Goal: Task Accomplishment & Management: Complete application form

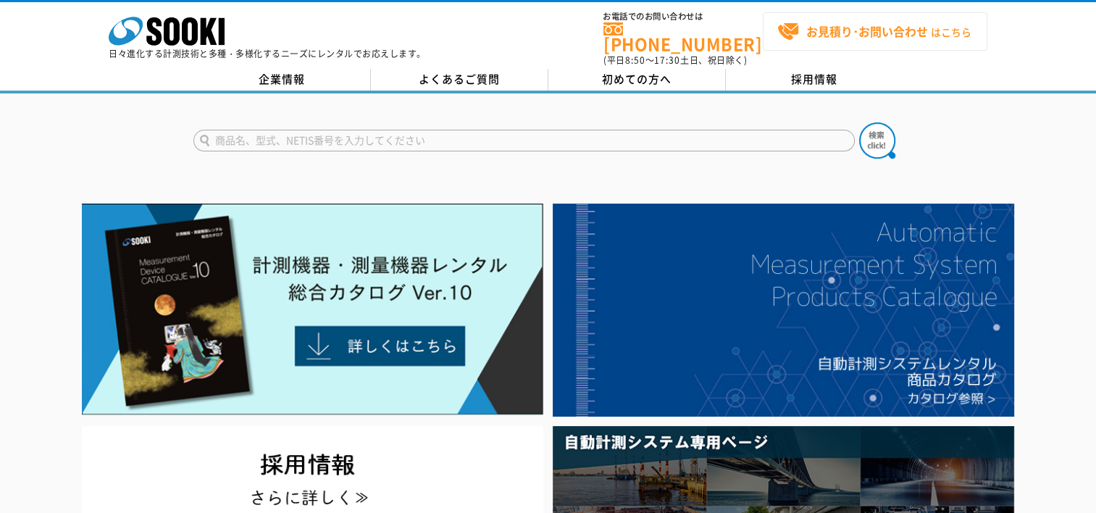
click at [906, 29] on strong "お見積り･お問い合わせ" at bounding box center [868, 30] width 122 height 17
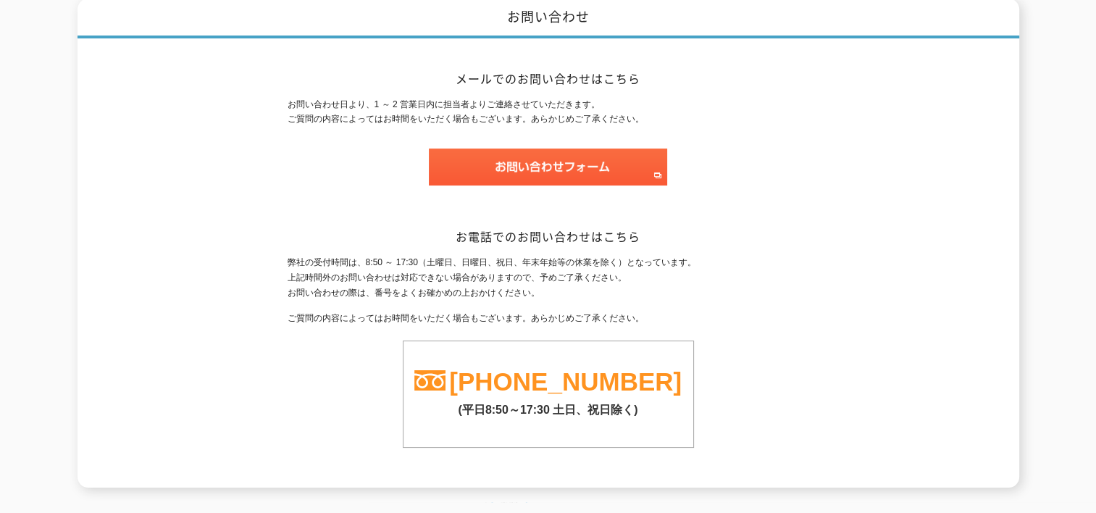
scroll to position [219, 0]
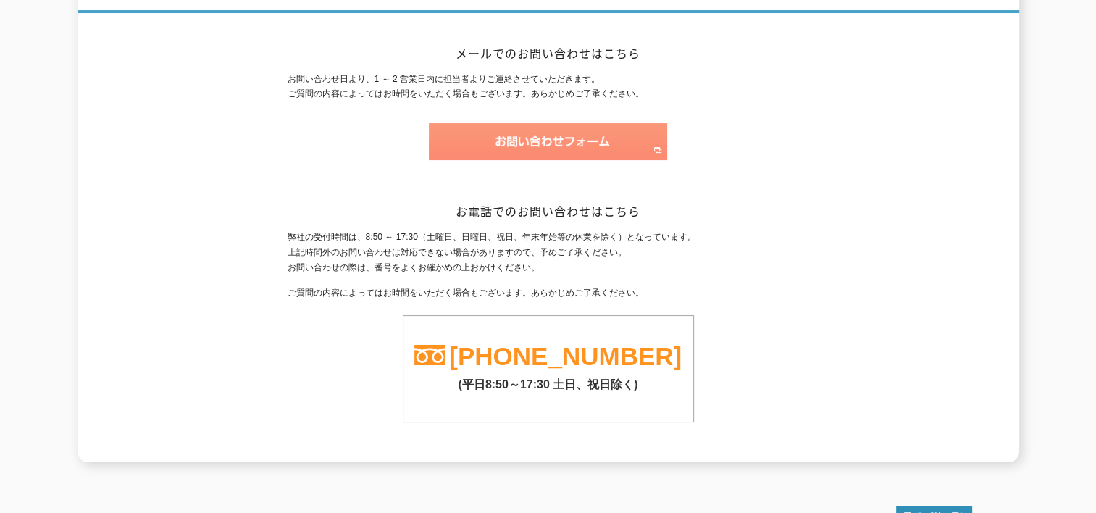
click at [571, 136] on img at bounding box center [548, 141] width 238 height 37
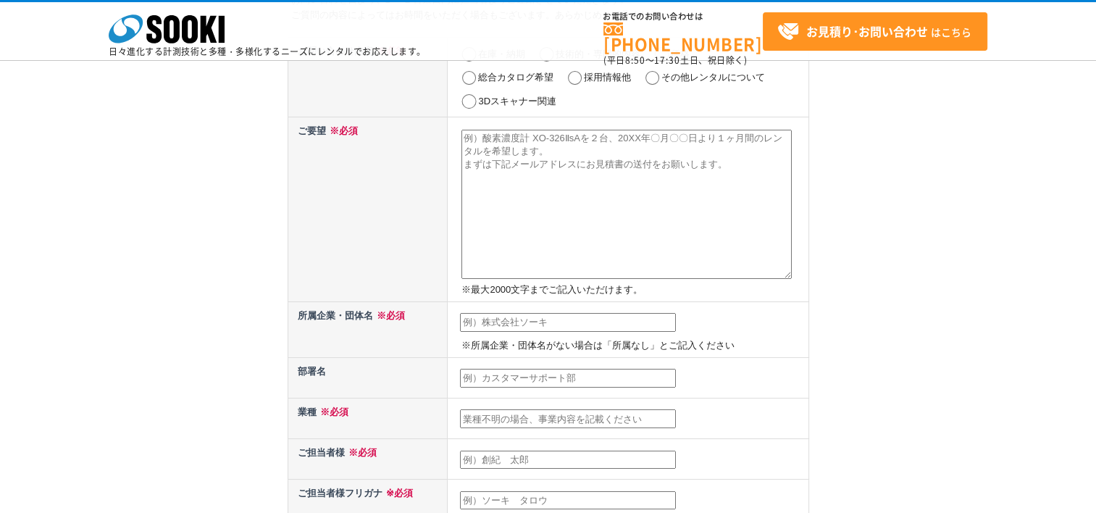
scroll to position [72, 0]
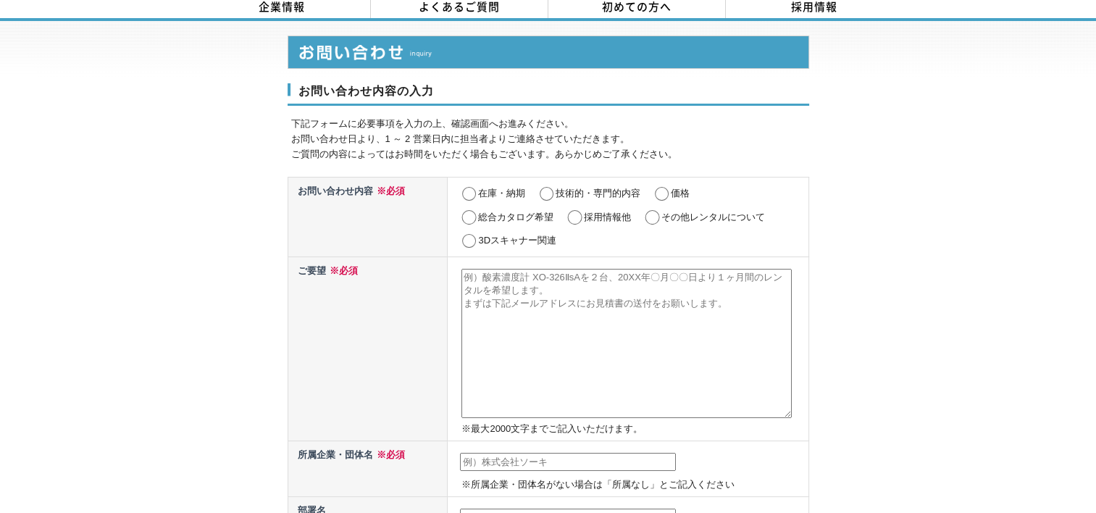
click at [668, 187] on input "価格" at bounding box center [662, 194] width 18 height 14
radio input "true"
click at [472, 187] on input "在庫・納期" at bounding box center [469, 194] width 18 height 14
radio input "true"
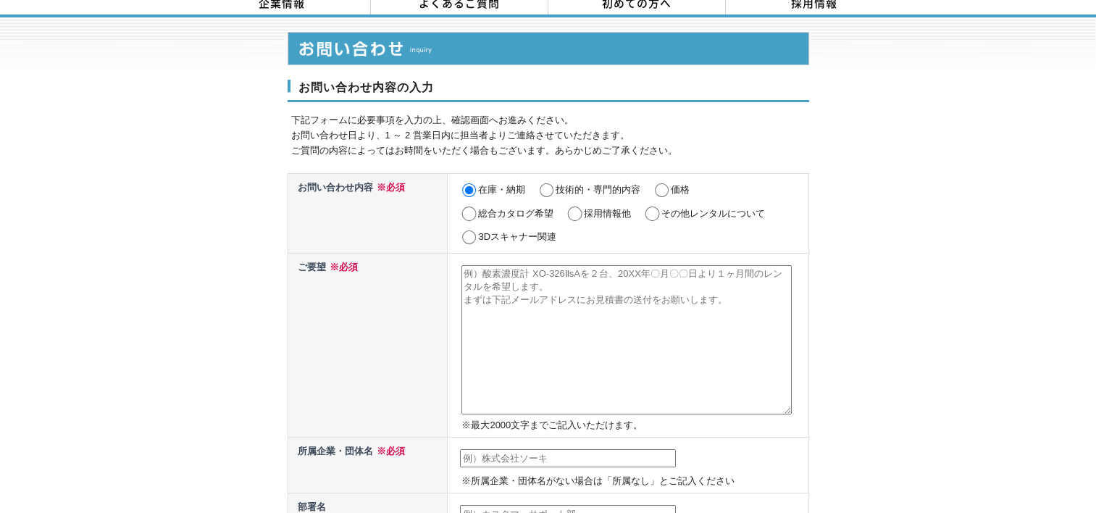
scroll to position [0, 0]
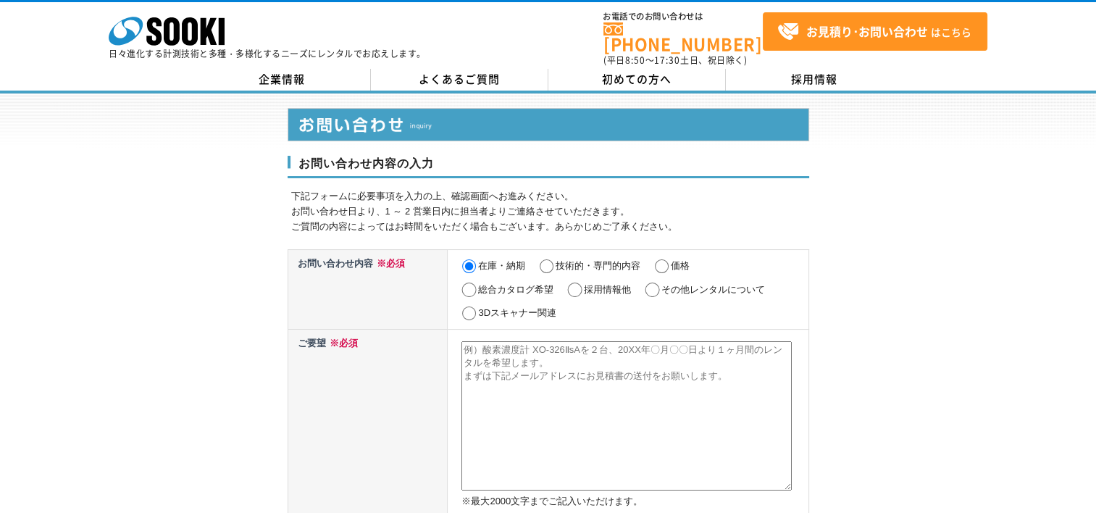
drag, startPoint x: 617, startPoint y: 340, endPoint x: 500, endPoint y: 343, distance: 117.4
click at [500, 343] on textarea at bounding box center [627, 415] width 330 height 149
paste textarea "アンカー引張試験用荷重確認試験機 プロテスターTR-30"
type textarea "ア"
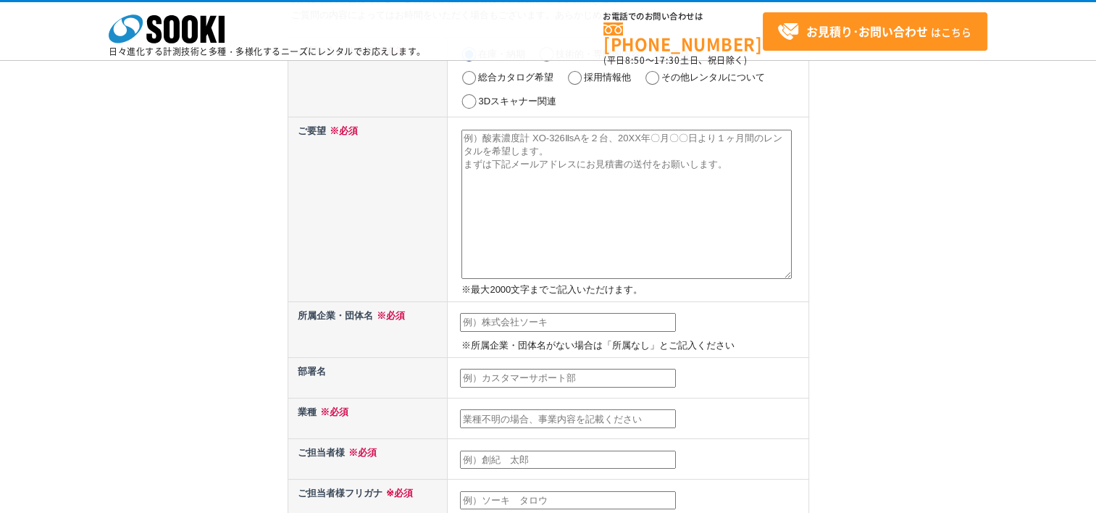
scroll to position [72, 0]
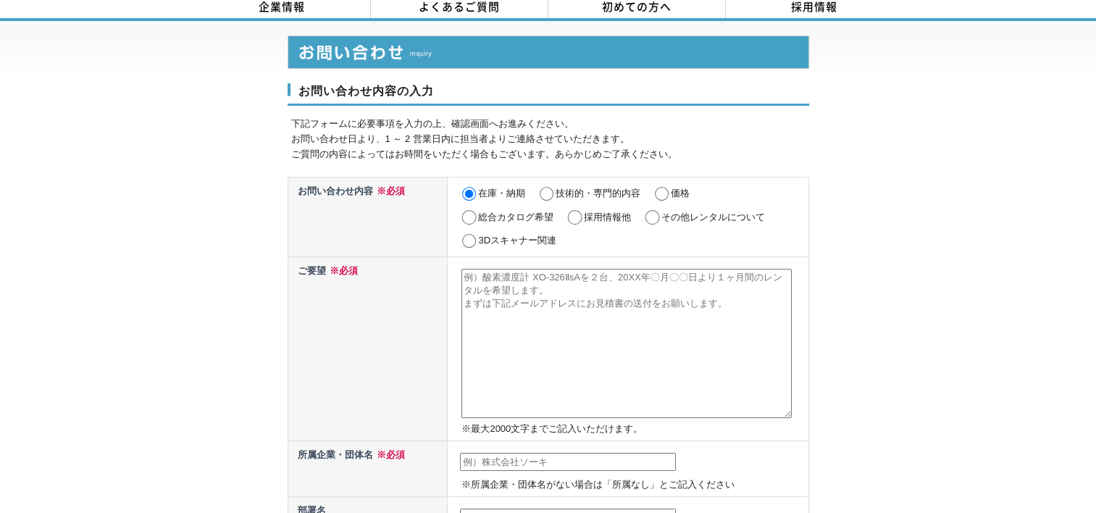
paste textarea "アンカー引張試験用荷重確認試験機 プロテスターTR-30"
type textarea "アンカー引張試験用荷重確認試験機 プロテスターTR-30を１か月"
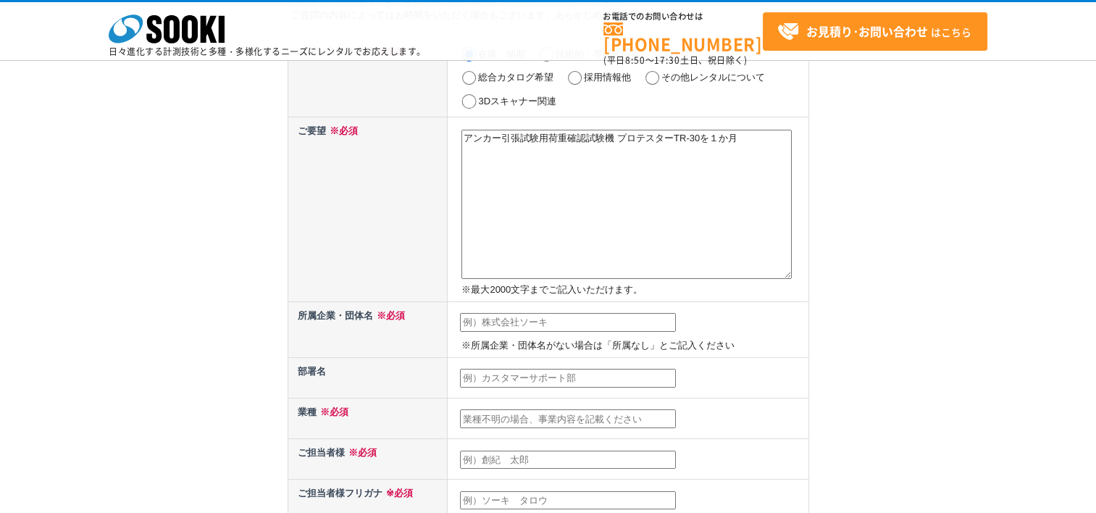
drag, startPoint x: 749, startPoint y: 136, endPoint x: 464, endPoint y: 146, distance: 285.0
click at [460, 147] on td "アンカー引張試験用荷重確認試験機 プロテスターTR-30を１か月 ※最大2000文字までご記入いただけます。" at bounding box center [628, 209] width 361 height 184
paste textarea "アンカー引張試験用荷重確認試験機 プロテスターTR-30を１か月"
type textarea "アンカー引張試験用荷重確認試験機 プロテスターTR-30を１か月"
drag, startPoint x: 759, startPoint y: 139, endPoint x: 451, endPoint y: 157, distance: 308.5
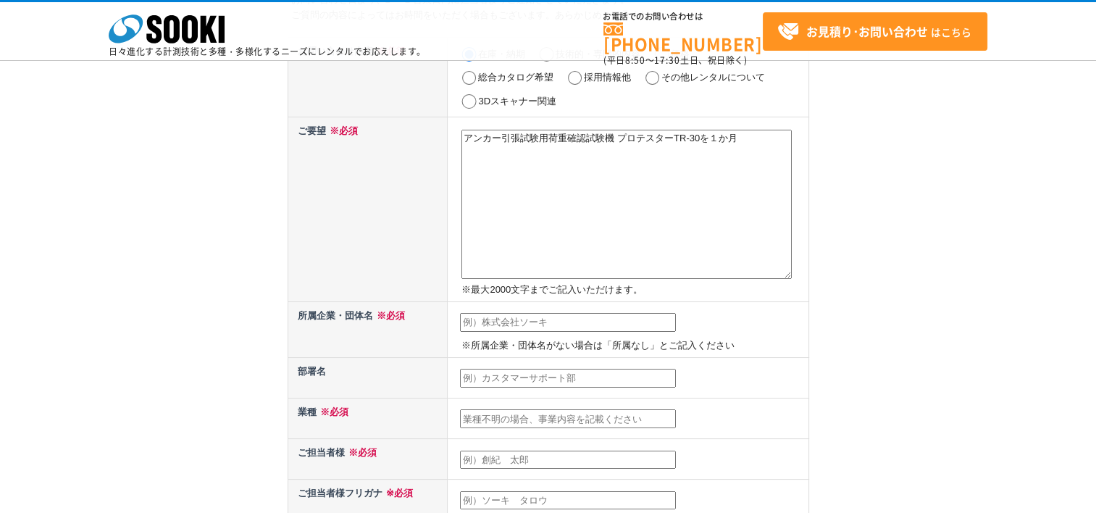
click at [451, 157] on td "アンカー引張試験用荷重確認試験機 プロテスターTR-30を１か月 ※最大2000文字までご記入いただけます。" at bounding box center [628, 209] width 361 height 184
paste textarea "アンカー引張試験用荷重確認試験機 プロテスターTR-30を１か月"
click at [716, 138] on textarea "アンカー引張試験用荷重確認試験機 プロテスターTR-30を１か月" at bounding box center [627, 204] width 330 height 149
type textarea "アンカー引張試験用荷重確認試験機 プロテスターTR-30を最短納期にて１か月"
drag, startPoint x: 604, startPoint y: 167, endPoint x: 422, endPoint y: 107, distance: 191.3
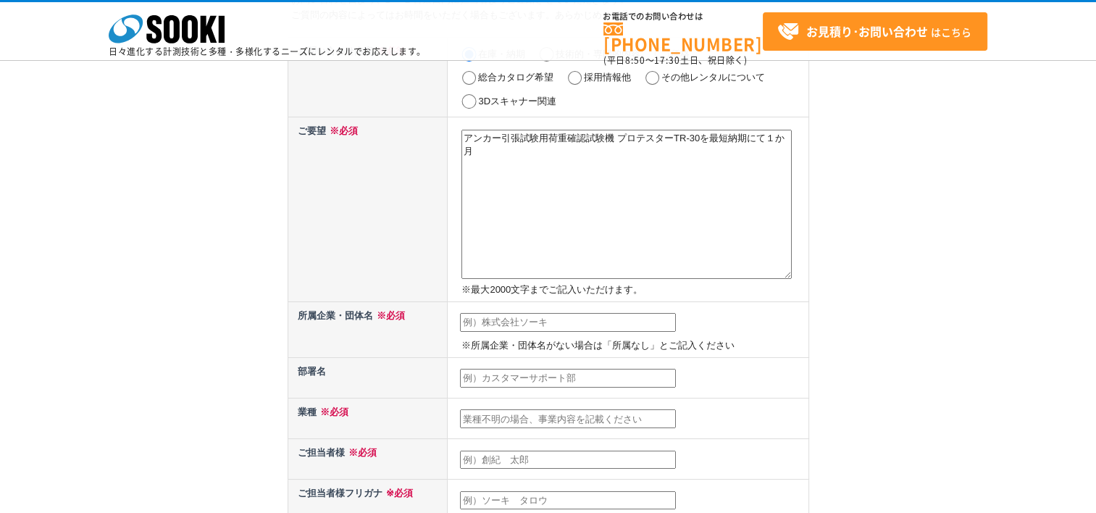
click at [422, 107] on tbody "お問い合わせ内容 ※必須 在庫・納期 技術的・専門的内容 価格 総合カタログ希望 採用情報他 その他レンタルについて 3Dスキャナー関連 ご要望 ※必須 アン…" at bounding box center [548, 440] width 521 height 804
paste textarea "アンカー引張試験用荷重確認試験機 プロテスターTR-30を最短納期にて１か月"
type textarea "アンカー引張試験用荷重確認試験機 プロテスターTR-30を最短納期にて１か月"
drag, startPoint x: 501, startPoint y: 170, endPoint x: 441, endPoint y: 133, distance: 71.2
click at [441, 133] on tr "ご要望 ※必須 アンカー引張試験用荷重確認試験機 プロテスターTR-30を最短納期にて１か月 ※最大2000文字までご記入いただけます。" at bounding box center [548, 209] width 521 height 184
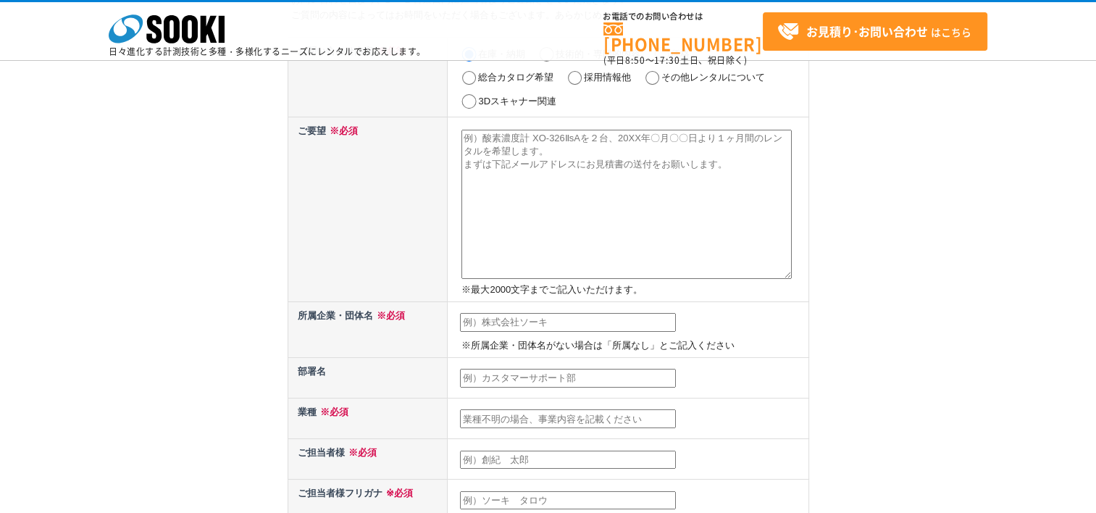
paste textarea "アンカー引張試験用荷重確認試験機 プロテスターTR-30を最短納期にて１か月"
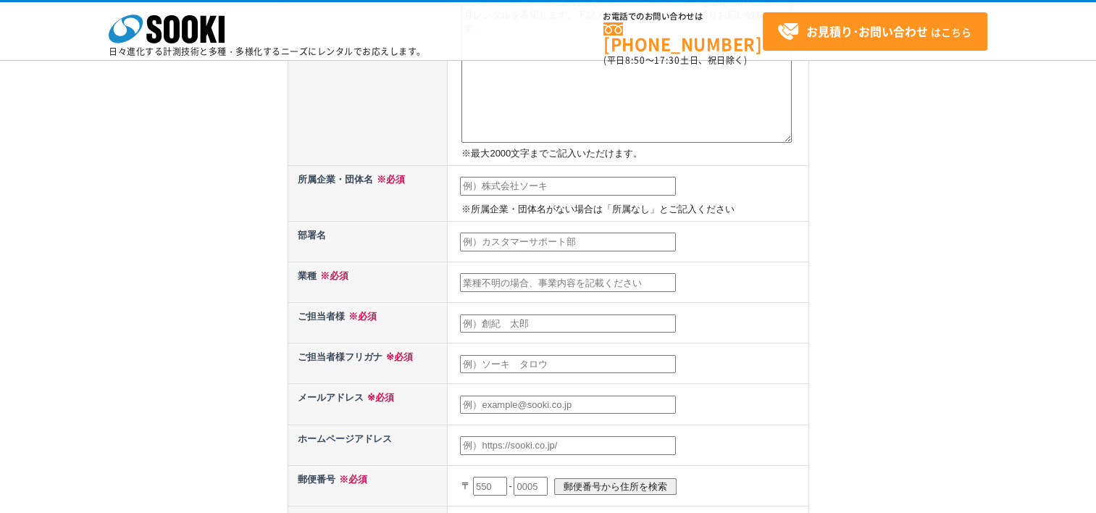
scroll to position [290, 0]
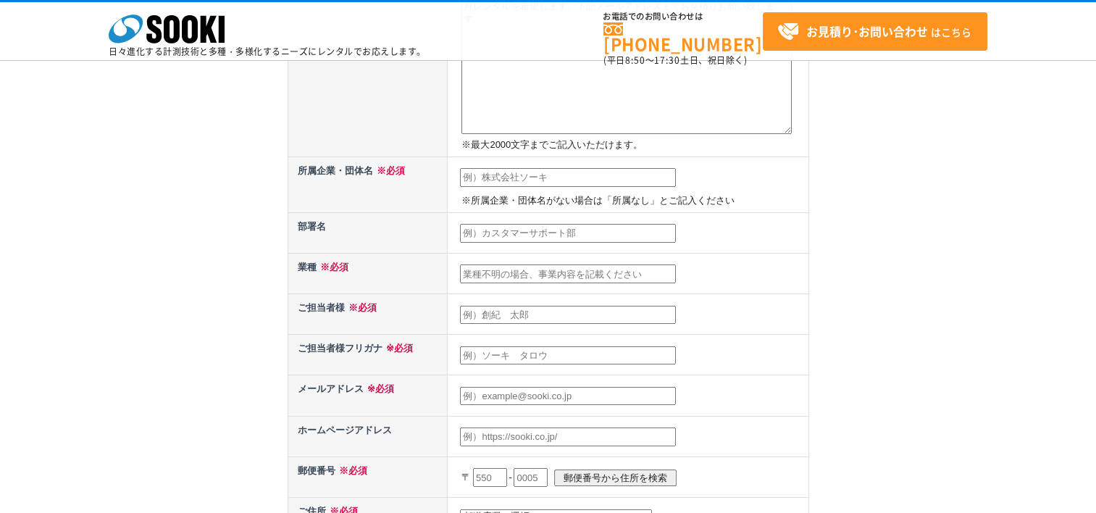
type textarea "アンカー引張試験用荷重確認試験機 プロテスターTR-30を最短納期にて１か月レンタルを希望します。下記メールアドレスまでお見積りお願い致します。"
click at [538, 174] on input "text" at bounding box center [568, 177] width 216 height 19
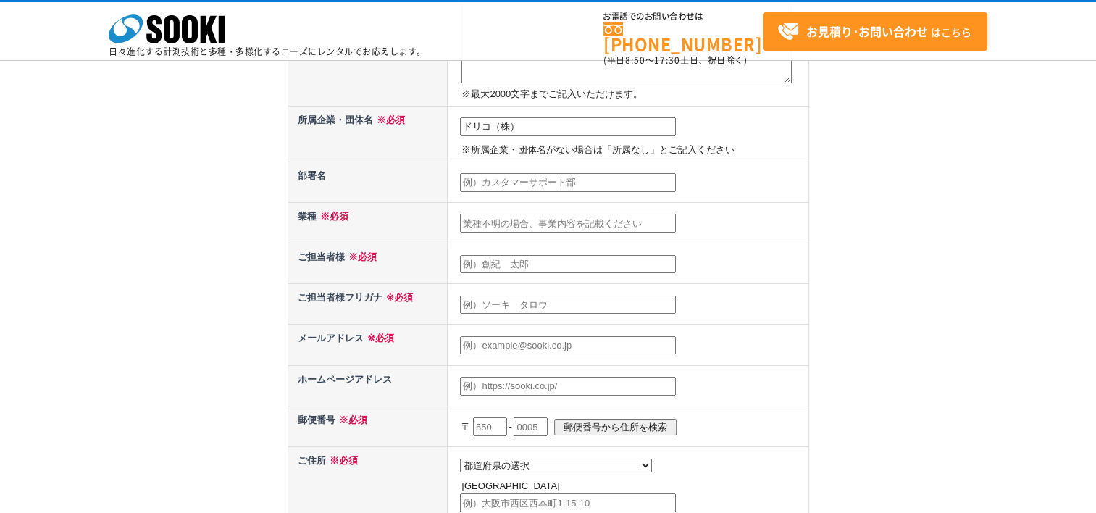
scroll to position [362, 0]
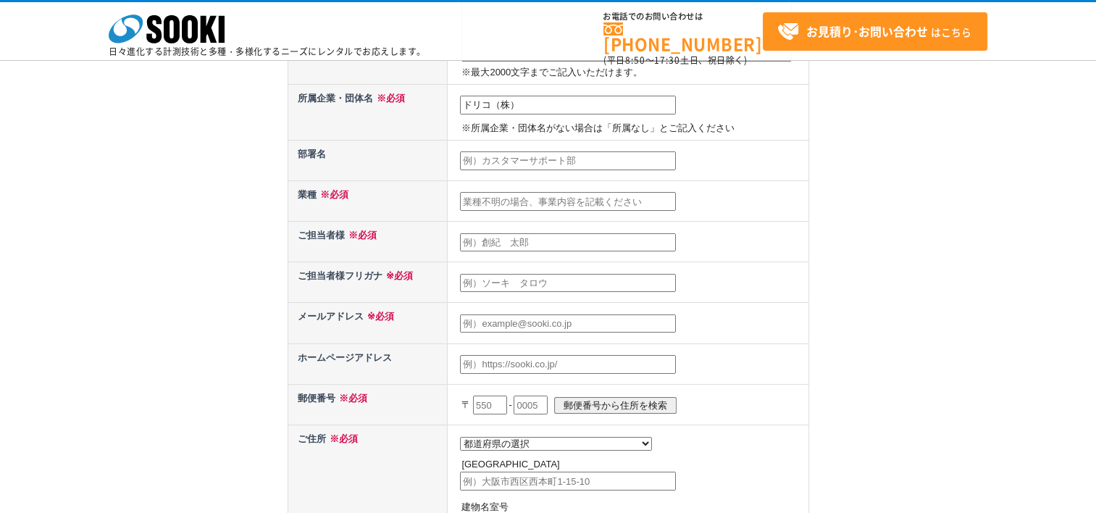
type input "ドリコ（株）"
click at [537, 201] on input "text" at bounding box center [568, 201] width 216 height 19
type input "建設設備管理"
click at [528, 239] on input "text" at bounding box center [568, 242] width 216 height 19
type input "江頭淳"
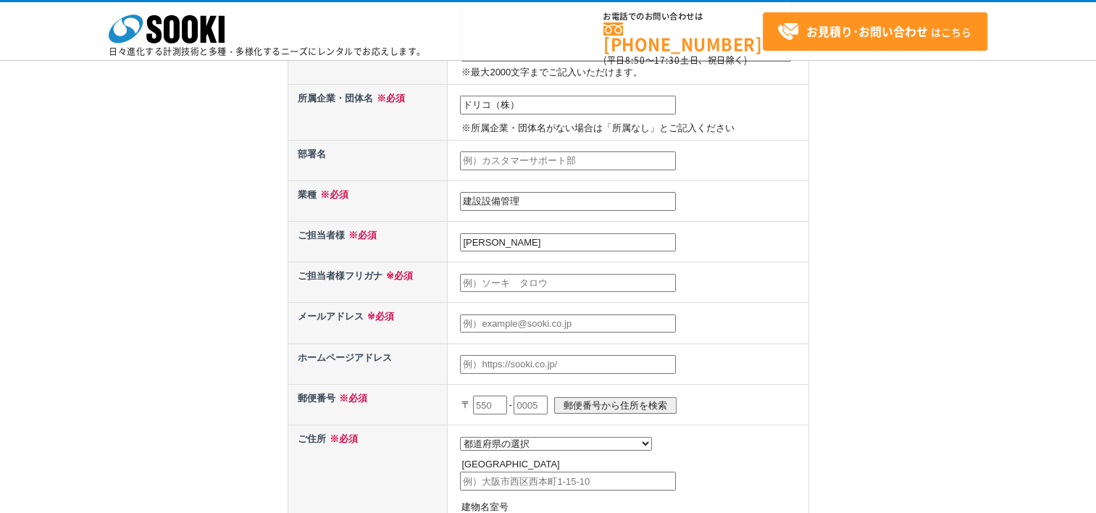
type input "江頭淳"
type input "atsushi.egashira@drico.co.jp"
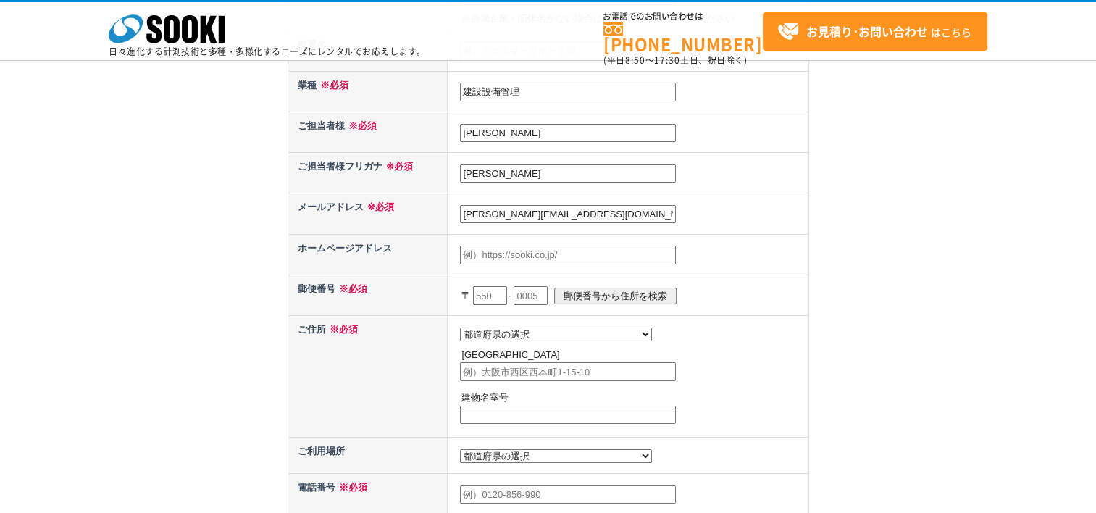
scroll to position [507, 0]
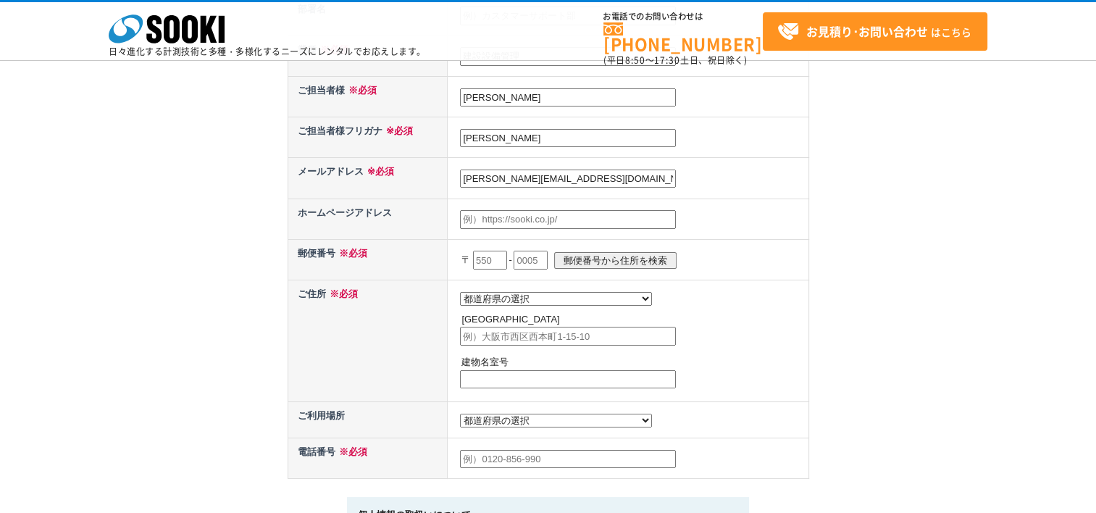
click at [535, 415] on select "都道府県の選択 利用場所未定 北海道 青森県 岩手県 宮城県 秋田県 山形県 福島県 茨城県 栃木県 群馬県 埼玉県 千葉県 東京都 神奈川県 新潟県 富山県…" at bounding box center [556, 421] width 192 height 14
select select "4"
click at [460, 414] on select "都道府県の選択 利用場所未定 北海道 青森県 岩手県 宮城県 秋田県 山形県 福島県 茨城県 栃木県 群馬県 埼玉県 千葉県 東京都 神奈川県 新潟県 富山県…" at bounding box center [556, 421] width 192 height 14
click at [493, 253] on input "text" at bounding box center [490, 260] width 34 height 19
type input "８"
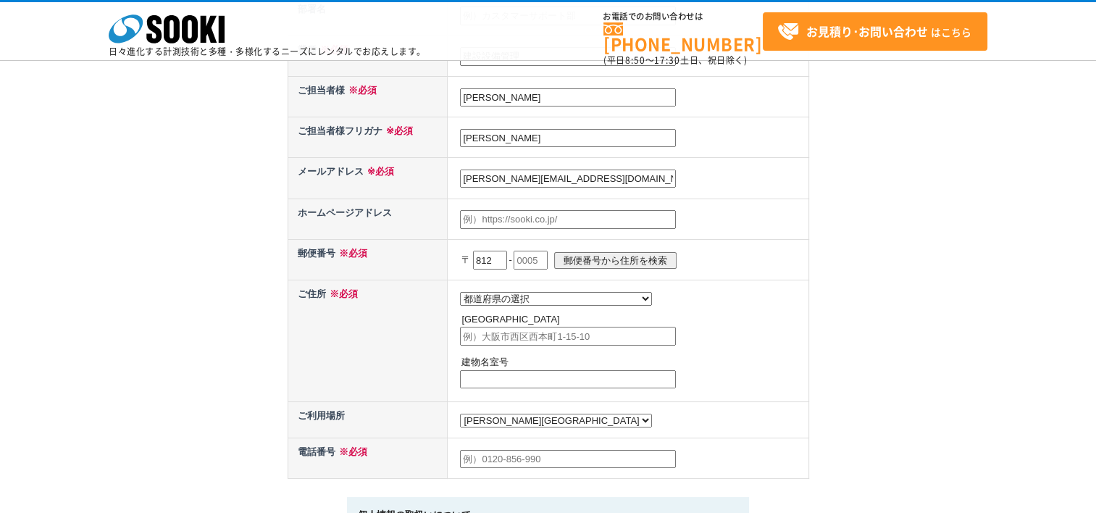
type input "812"
click at [546, 252] on input "text" at bounding box center [531, 260] width 34 height 19
type input "0016"
click at [588, 253] on input "郵便番号から住所を検索" at bounding box center [615, 260] width 122 height 17
select select "40"
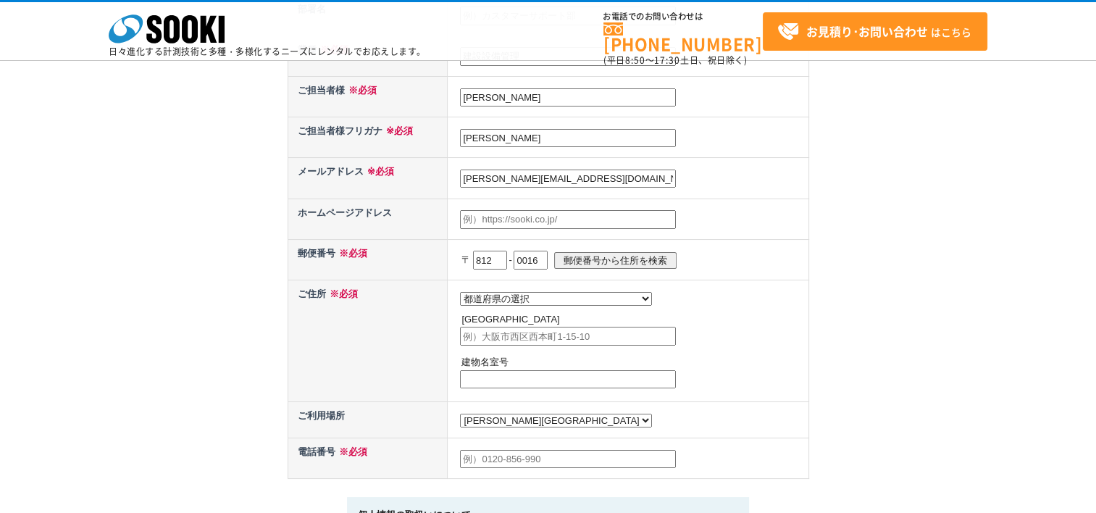
type input "福岡市博多区博多駅南"
click at [554, 455] on input "text" at bounding box center [568, 459] width 216 height 19
type input "07021566787"
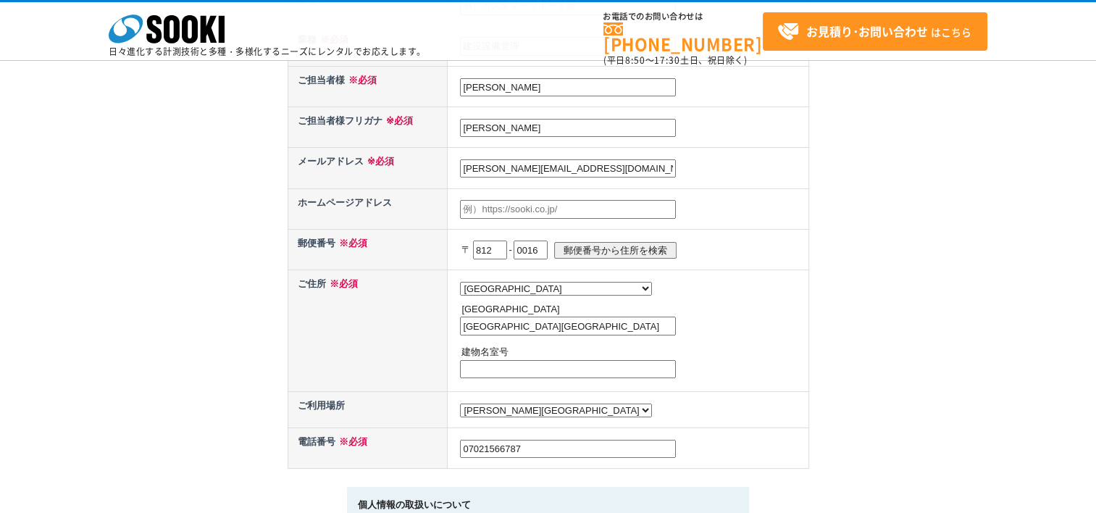
scroll to position [652, 0]
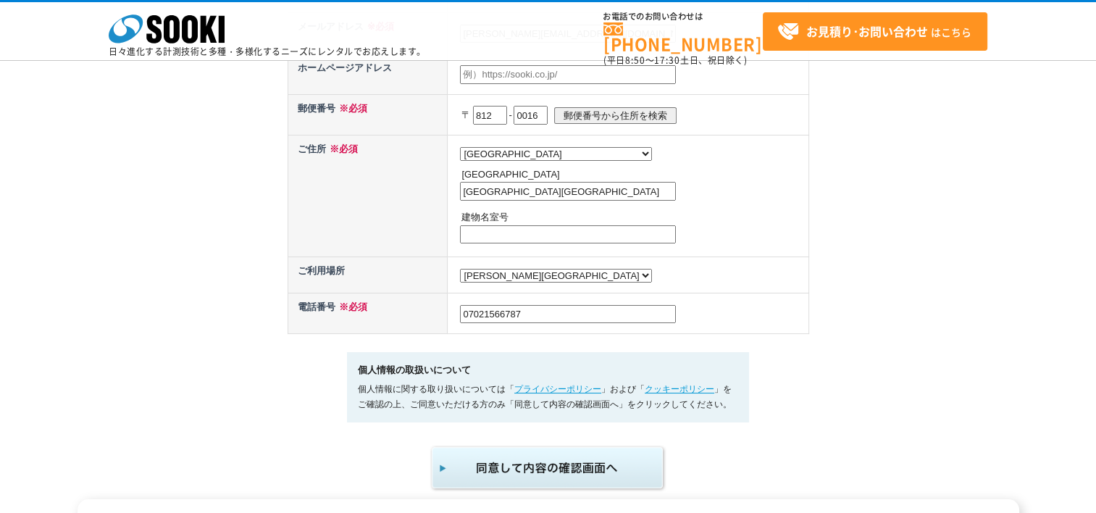
click at [567, 467] on img "submit" at bounding box center [549, 468] width 238 height 48
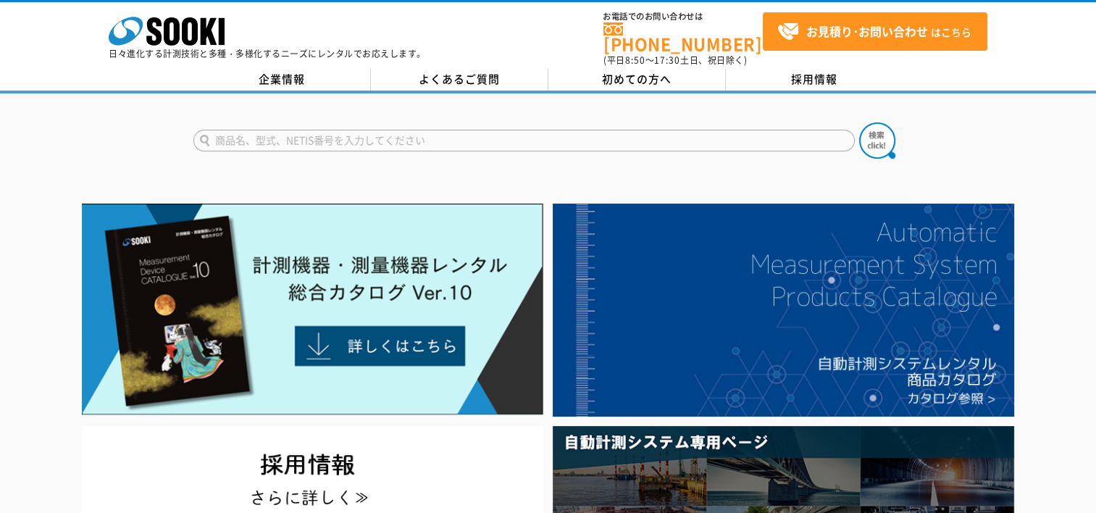
click at [241, 130] on input "text" at bounding box center [524, 141] width 662 height 22
type input "プロテスター"
click at [876, 130] on img at bounding box center [877, 140] width 36 height 36
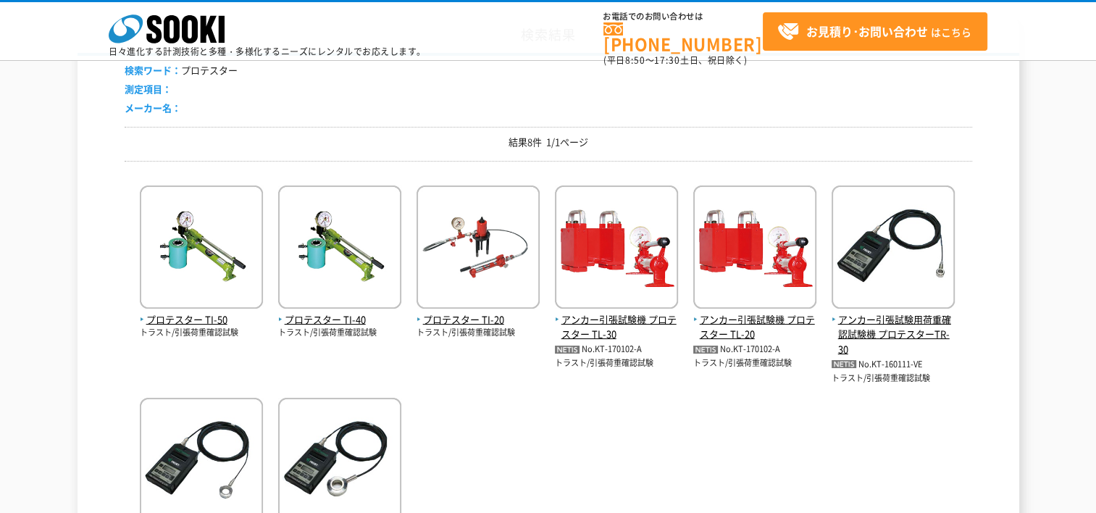
scroll to position [217, 0]
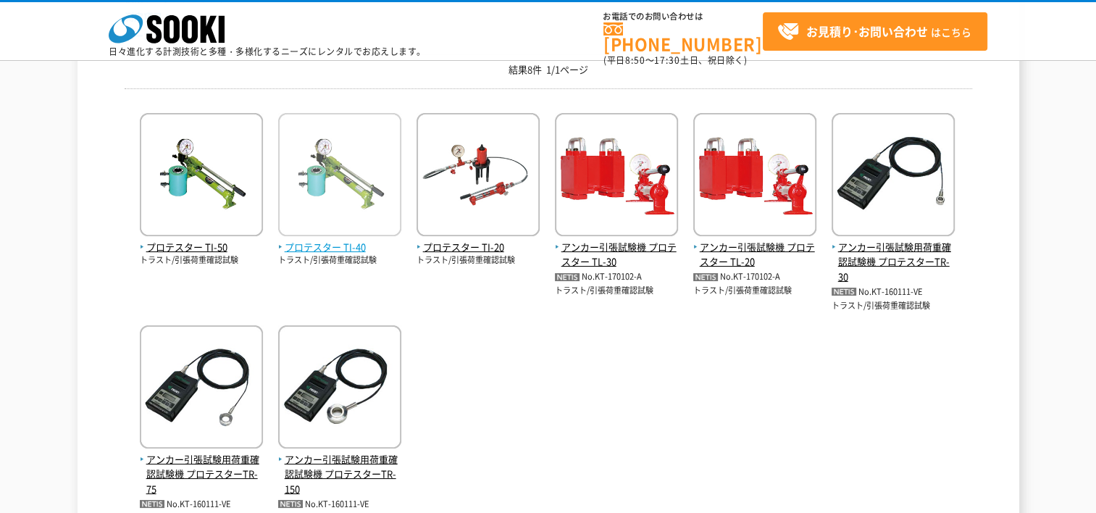
click at [352, 162] on img at bounding box center [339, 176] width 123 height 127
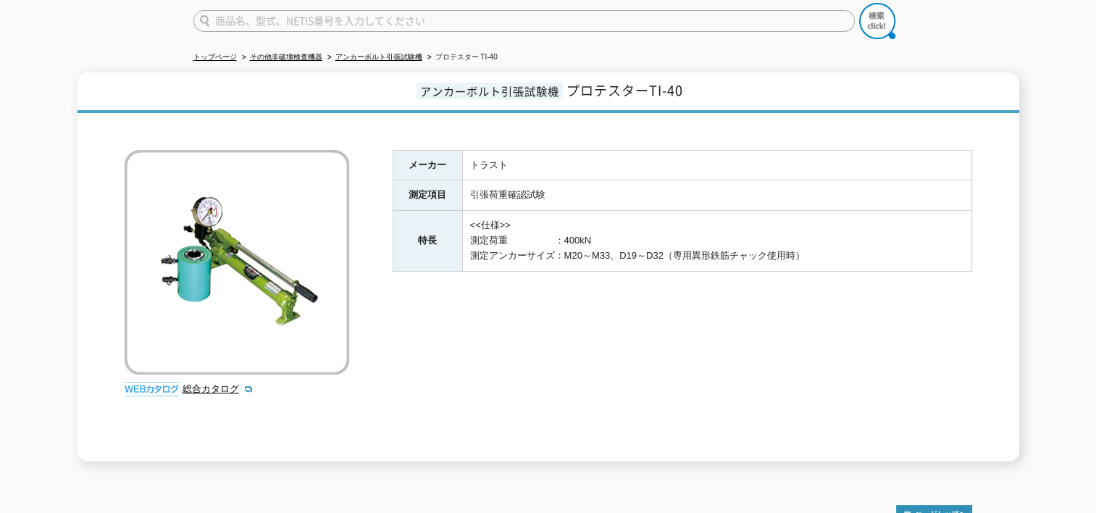
scroll to position [145, 0]
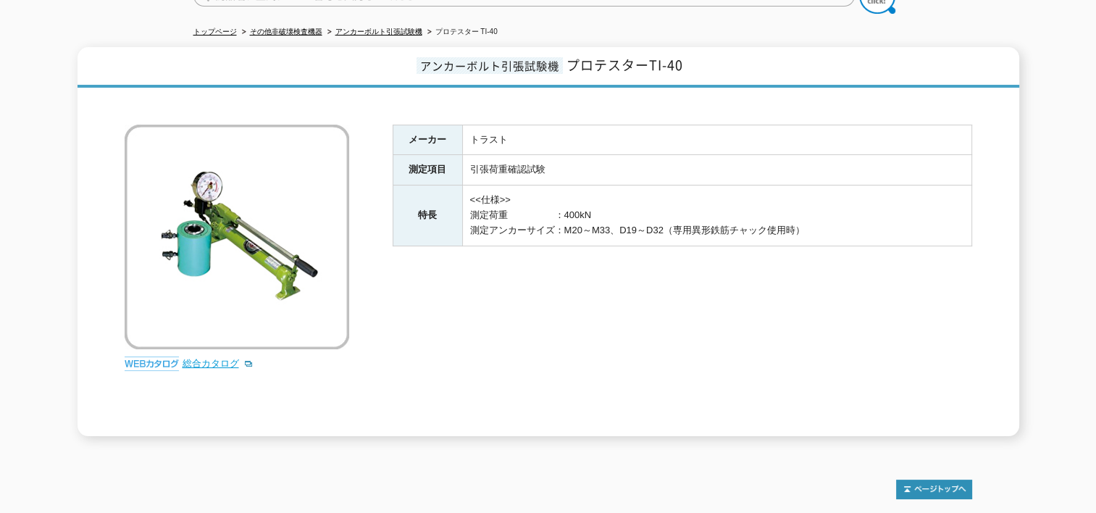
click at [217, 358] on link "総合カタログ" at bounding box center [218, 363] width 71 height 11
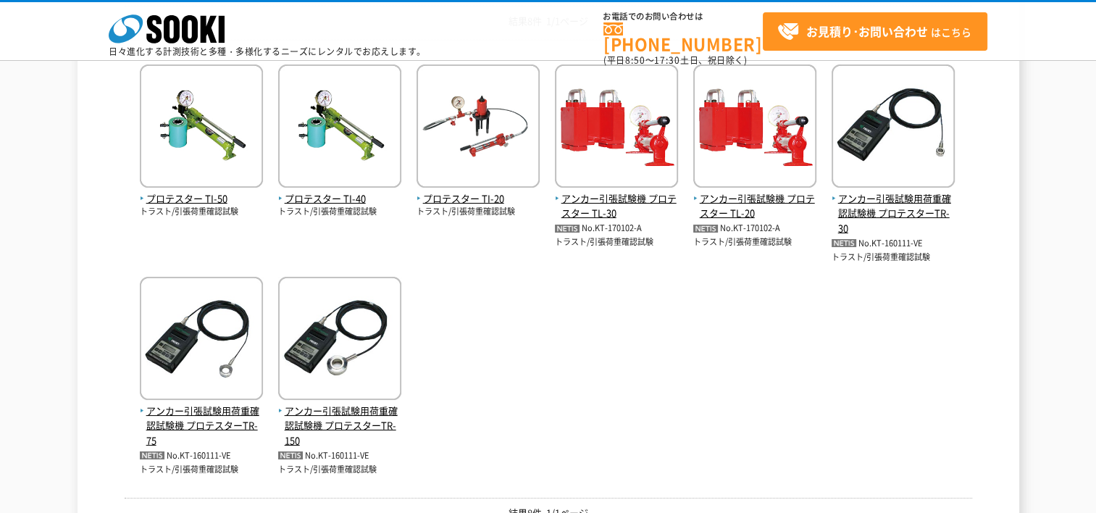
scroll to position [290, 0]
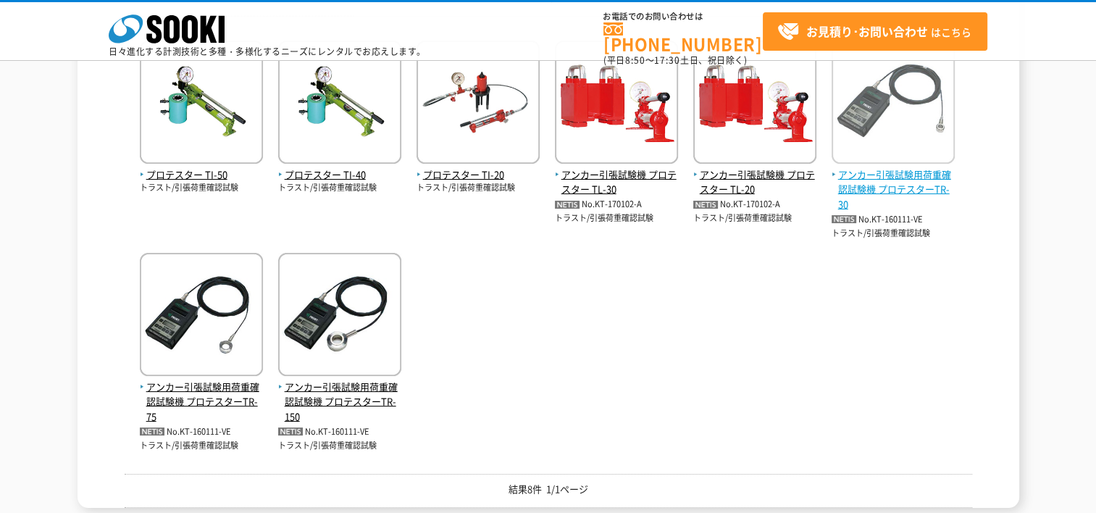
click at [891, 186] on span "アンカー引張試験用荷重確認試験機 プロテスターTR-30" at bounding box center [893, 189] width 123 height 45
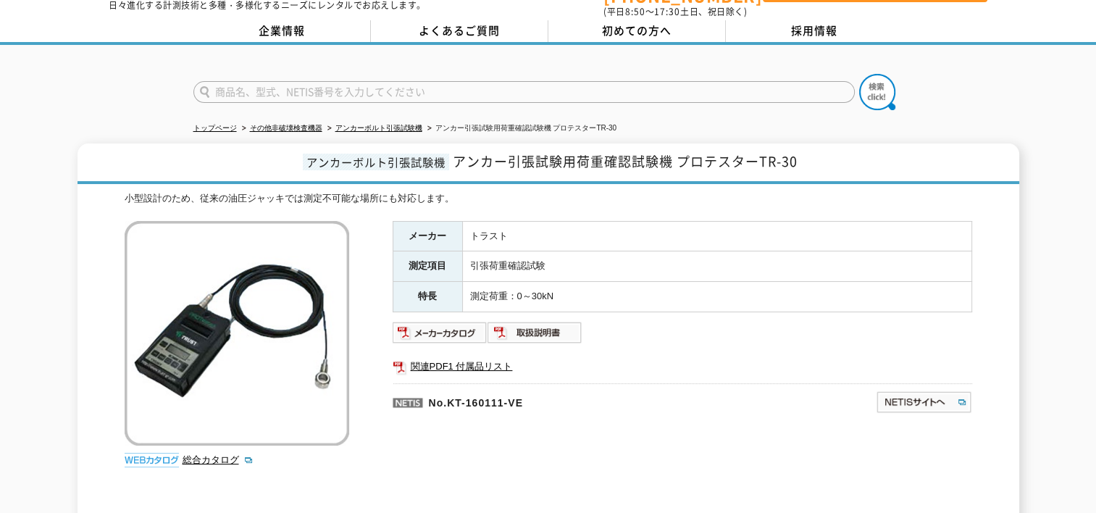
scroll to position [72, 0]
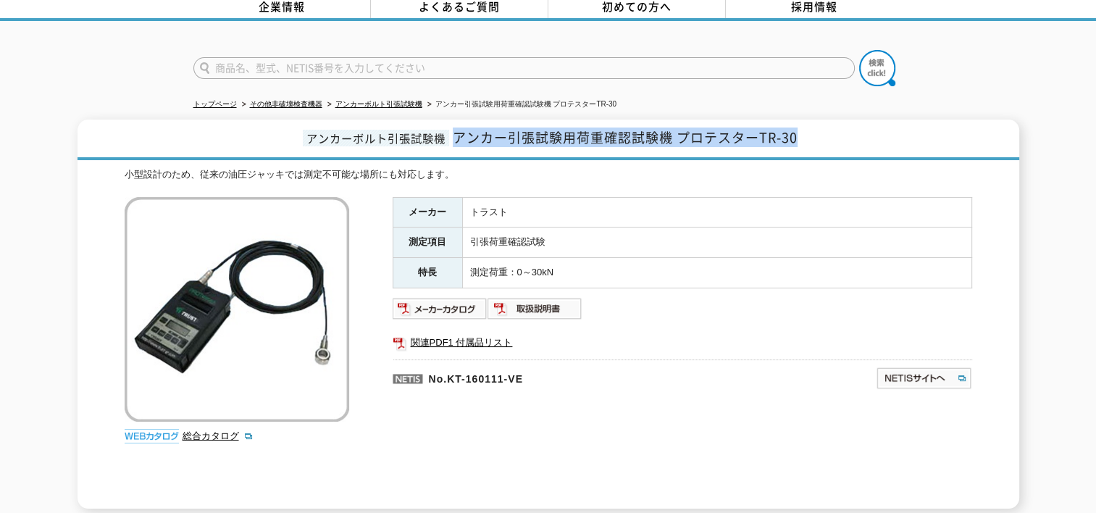
drag, startPoint x: 458, startPoint y: 130, endPoint x: 809, endPoint y: 125, distance: 350.7
click at [809, 125] on h1 "アンカーボルト引張試験機 アンカー引張試験用荷重確認試験機 プロテスターTR-30" at bounding box center [549, 140] width 942 height 41
copy span "アンカー引張試験用荷重確認試験機 プロテスターTR-30"
click at [464, 297] on img at bounding box center [440, 308] width 95 height 23
click at [529, 302] on img at bounding box center [535, 308] width 95 height 23
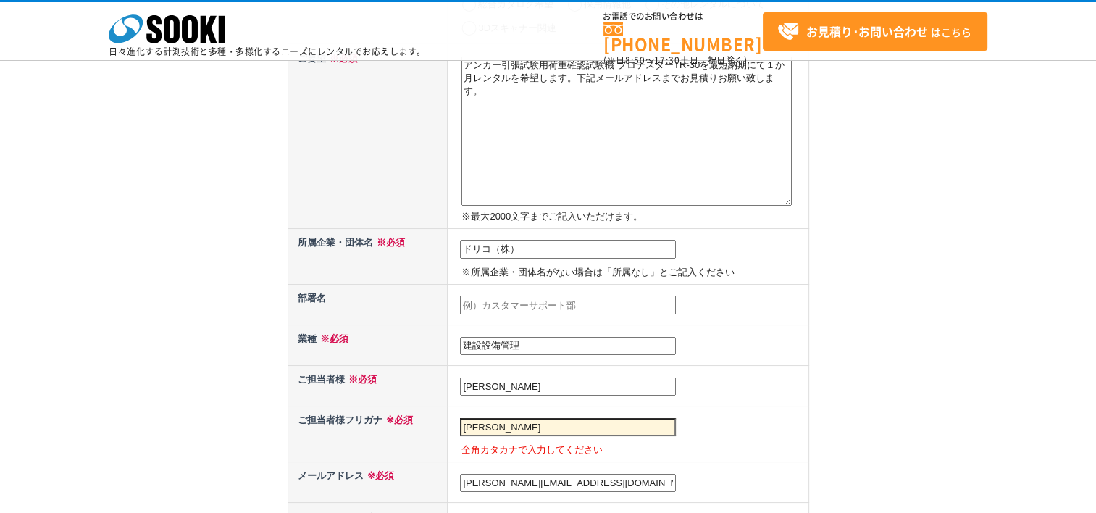
scroll to position [362, 0]
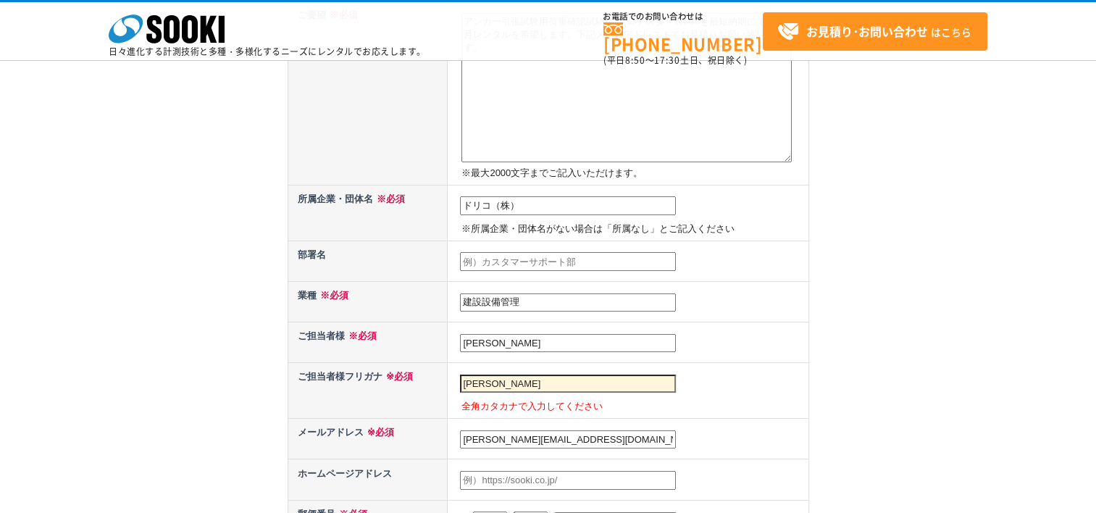
click at [520, 384] on input "[PERSON_NAME]" at bounding box center [568, 384] width 216 height 19
type input "江"
type input "e"
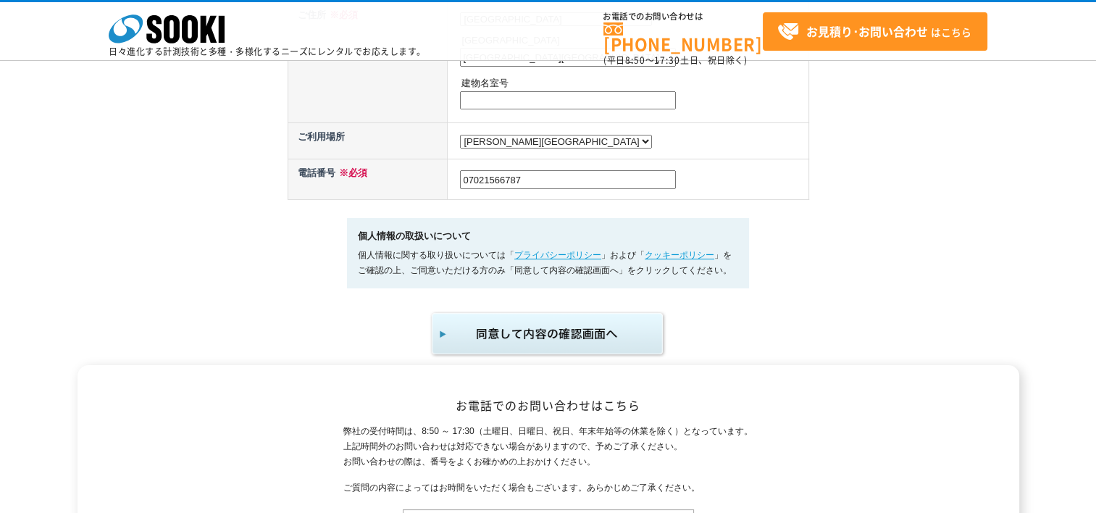
scroll to position [942, 0]
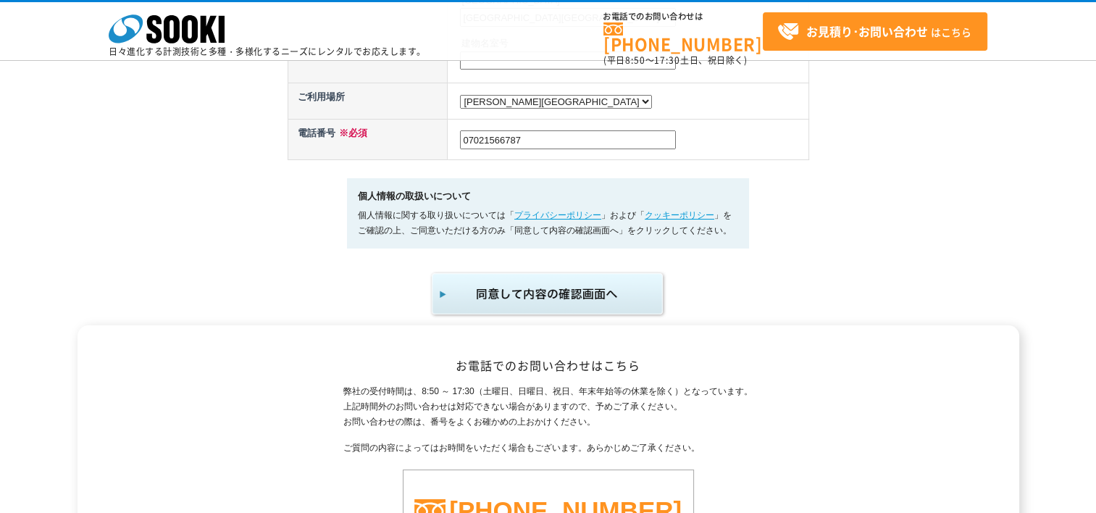
type input "[PERSON_NAME]"
click at [562, 296] on img "submit" at bounding box center [549, 294] width 238 height 48
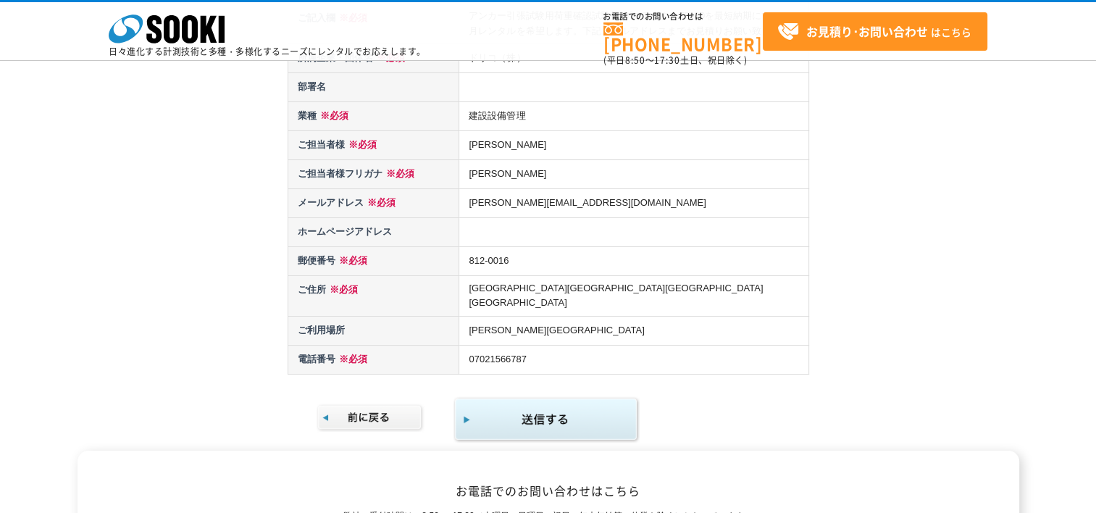
scroll to position [217, 0]
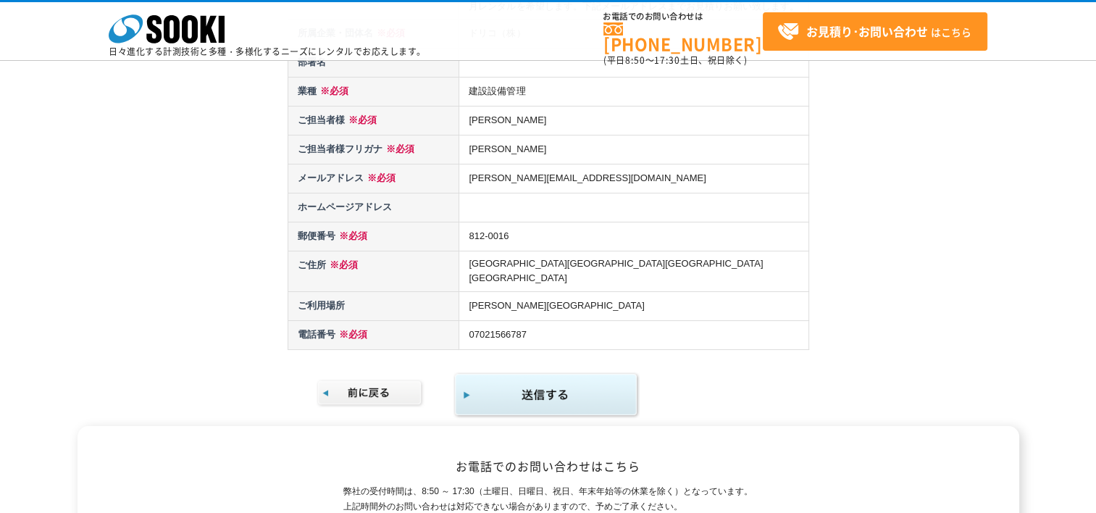
click at [579, 393] on img "submit" at bounding box center [547, 395] width 186 height 47
